Goal: Information Seeking & Learning: Learn about a topic

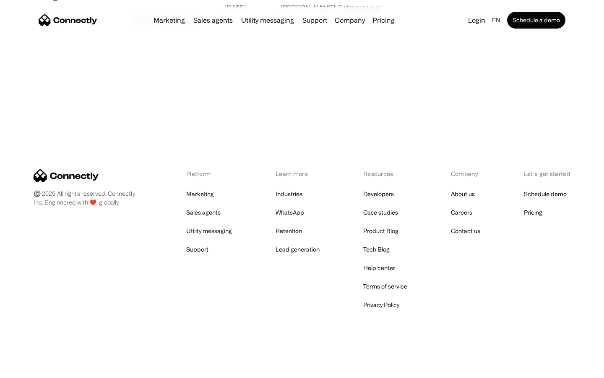
scroll to position [1612, 0]
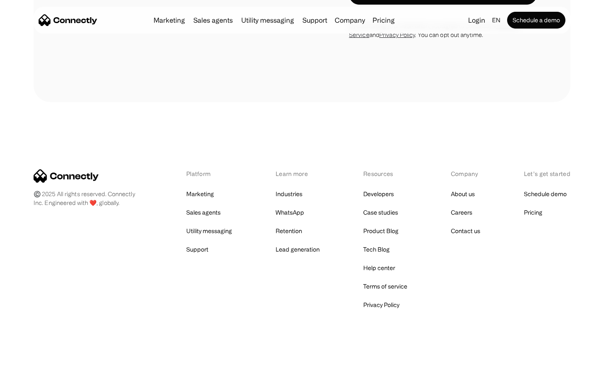
scroll to position [2579, 0]
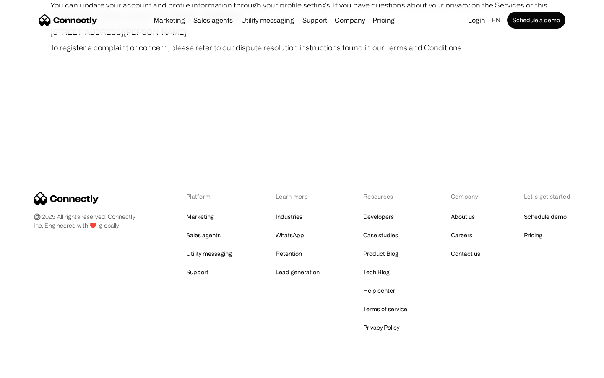
scroll to position [4885, 0]
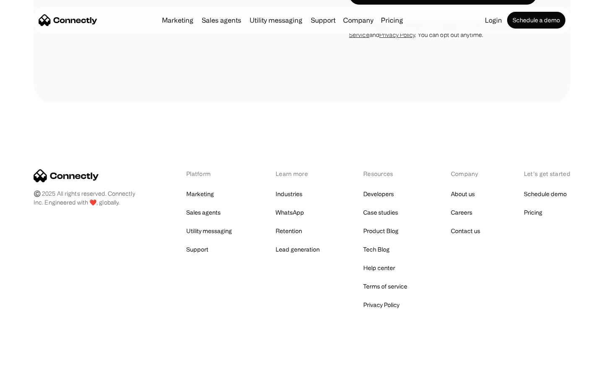
scroll to position [1419, 0]
